Goal: Task Accomplishment & Management: Manage account settings

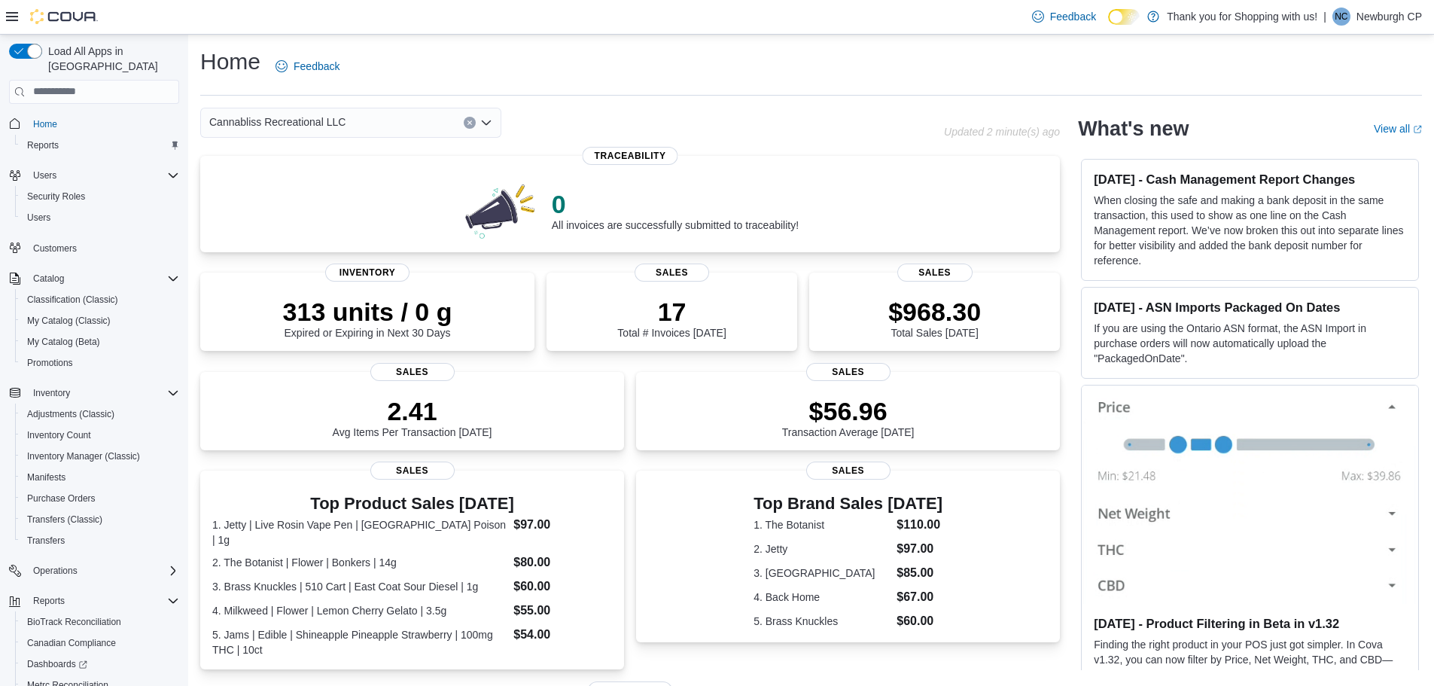
click at [1385, 14] on p "Newburgh CP" at bounding box center [1390, 17] width 66 height 18
click at [1322, 158] on button "Sign Out" at bounding box center [1347, 147] width 139 height 24
